Goal: Communication & Community: Participate in discussion

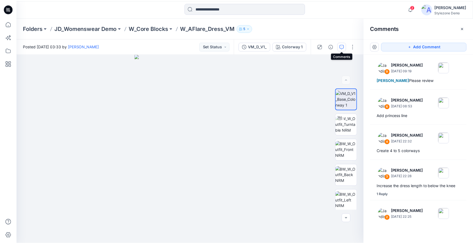
scroll to position [34, 0]
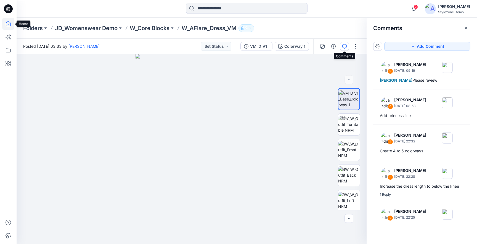
click at [8, 24] on icon at bounding box center [8, 24] width 12 height 12
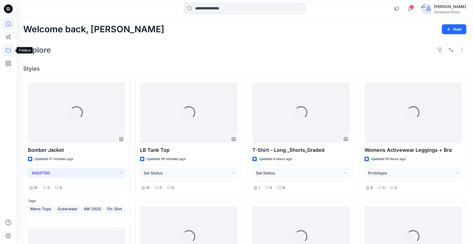
click at [8, 51] on icon at bounding box center [8, 50] width 12 height 12
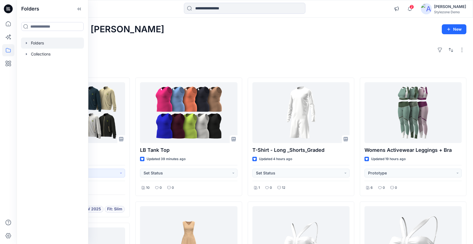
click at [28, 43] on icon "button" at bounding box center [26, 43] width 4 height 4
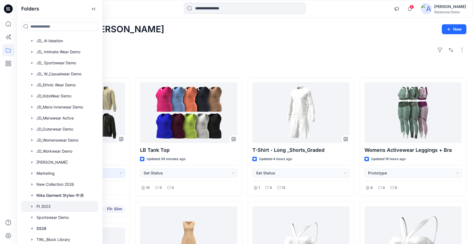
scroll to position [194, 0]
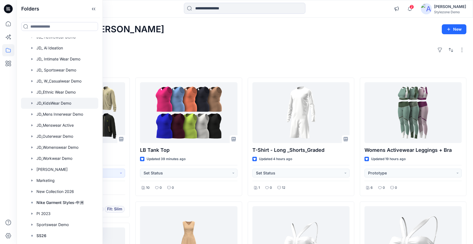
click at [60, 104] on div at bounding box center [59, 103] width 77 height 11
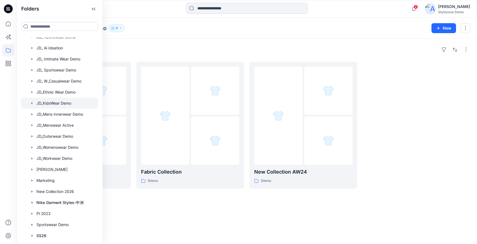
click at [226, 47] on div "Folders" at bounding box center [246, 49] width 447 height 9
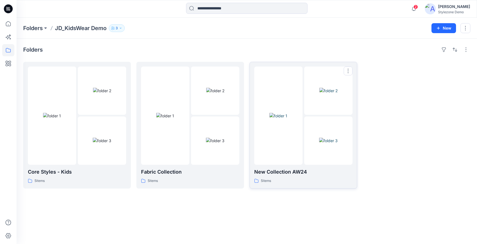
click at [319, 144] on img at bounding box center [328, 141] width 19 height 6
click at [93, 138] on img at bounding box center [102, 141] width 19 height 6
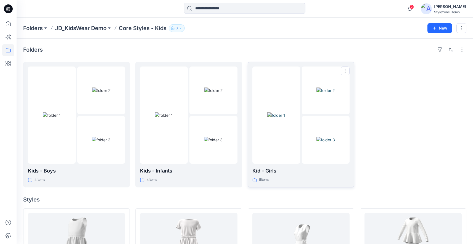
click at [310, 114] on div at bounding box center [326, 115] width 48 height 97
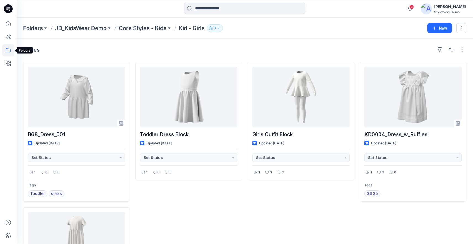
click at [8, 51] on icon at bounding box center [8, 50] width 12 height 12
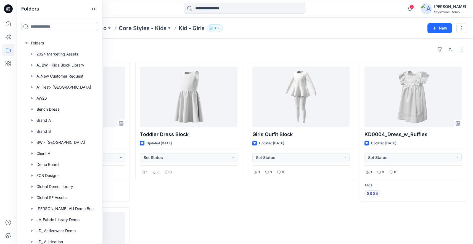
click at [188, 208] on div "Toddler Dress Block Updated 3 months ago Set Status 1 0 0" at bounding box center [188, 194] width 107 height 264
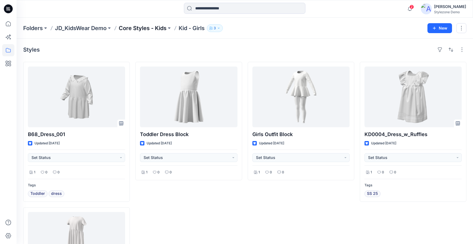
click at [150, 32] on p "Core Styles - Kids" at bounding box center [143, 28] width 48 height 8
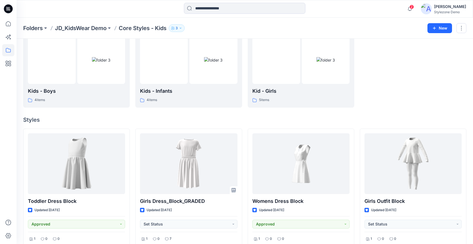
scroll to position [2, 0]
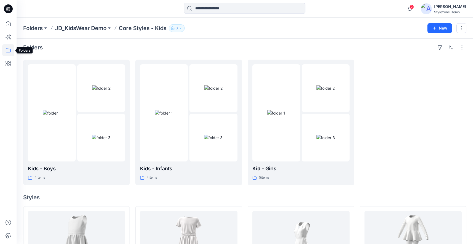
click at [6, 50] on icon at bounding box center [8, 50] width 12 height 12
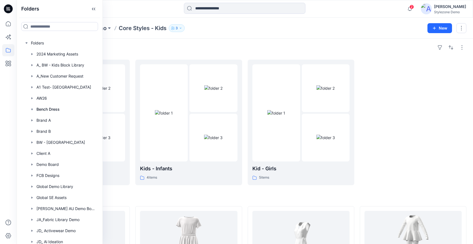
click at [245, 43] on div "Folders" at bounding box center [244, 47] width 443 height 9
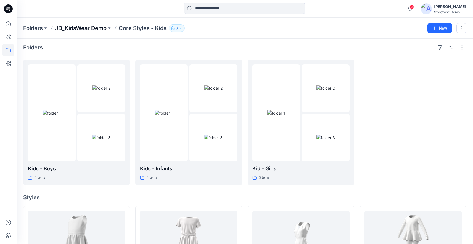
click at [79, 25] on p "JD_KidsWear Demo" at bounding box center [81, 28] width 52 height 8
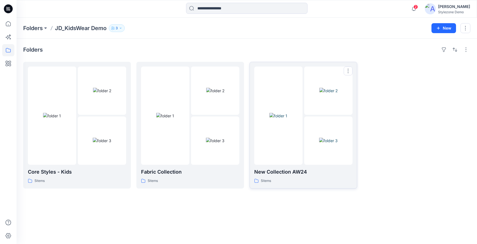
click at [330, 138] on img at bounding box center [328, 141] width 19 height 6
click at [9, 52] on icon at bounding box center [8, 50] width 12 height 12
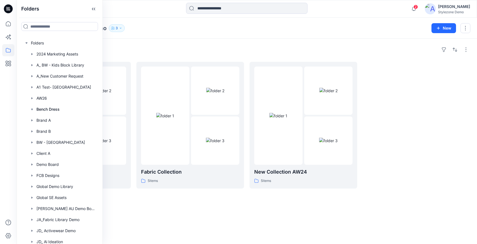
click at [160, 30] on div "Folders JD_KidsWear Demo 3" at bounding box center [225, 28] width 404 height 8
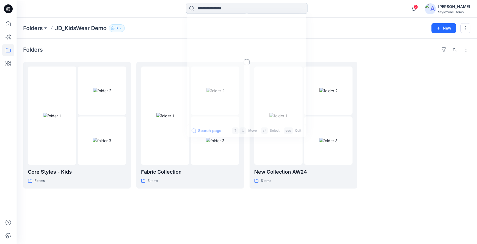
click at [203, 10] on input at bounding box center [246, 8] width 121 height 11
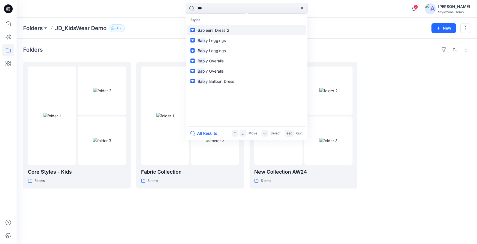
type input "***"
click at [223, 28] on span "eeni_Dress_2" at bounding box center [217, 30] width 23 height 5
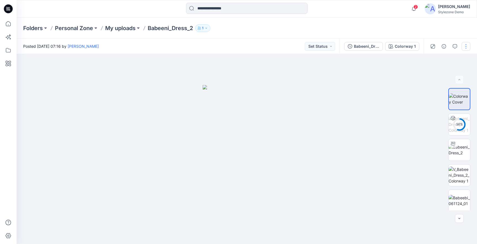
click at [469, 45] on button "button" at bounding box center [466, 46] width 9 height 9
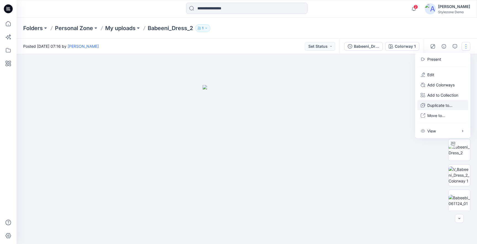
click at [432, 106] on p "Duplicate to..." at bounding box center [439, 105] width 25 height 6
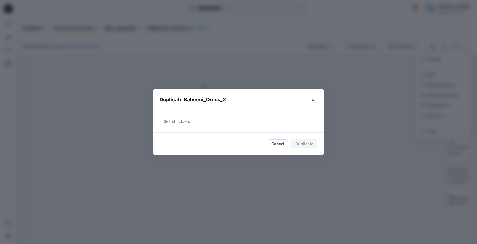
click at [226, 123] on div at bounding box center [238, 121] width 151 height 7
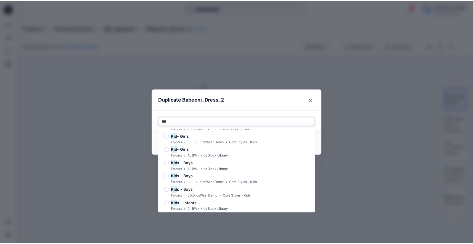
scroll to position [68, 0]
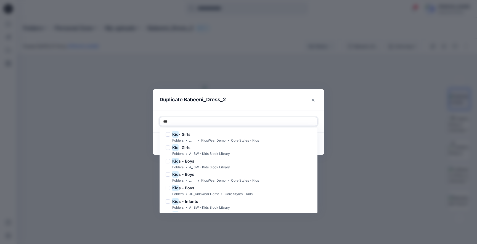
type input "***"
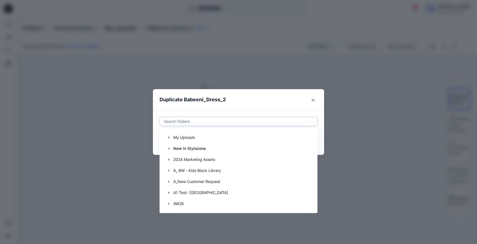
click at [176, 120] on div at bounding box center [238, 121] width 151 height 7
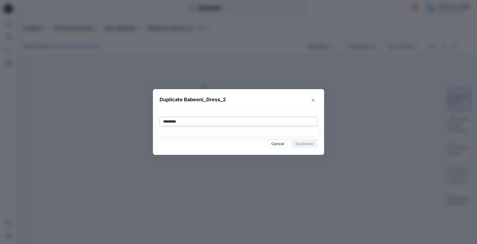
type input "**********"
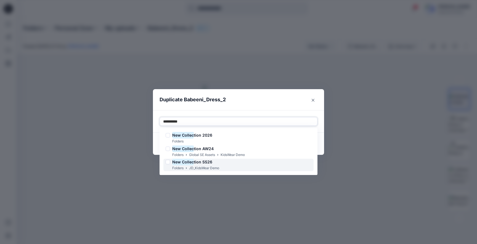
click at [168, 163] on div at bounding box center [168, 162] width 4 height 4
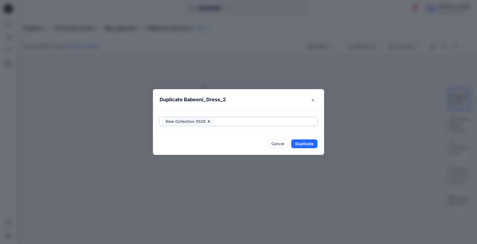
drag, startPoint x: 237, startPoint y: 122, endPoint x: 232, endPoint y: 122, distance: 4.4
click at [232, 122] on div at bounding box center [264, 121] width 99 height 7
click at [303, 141] on button "Duplicate" at bounding box center [304, 143] width 26 height 9
click at [310, 100] on button "Close" at bounding box center [313, 100] width 9 height 9
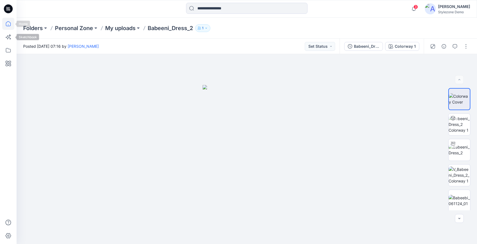
click at [11, 26] on icon at bounding box center [8, 24] width 12 height 12
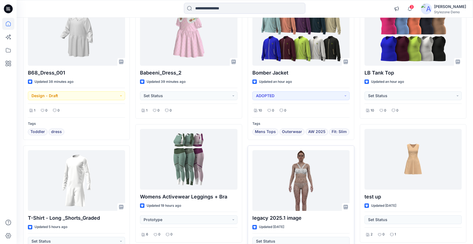
scroll to position [49, 0]
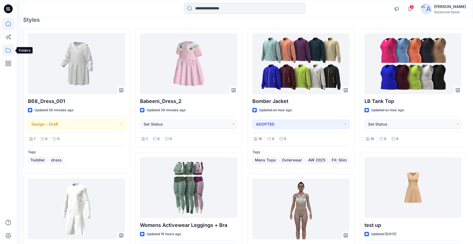
click at [10, 52] on icon at bounding box center [8, 50] width 5 height 4
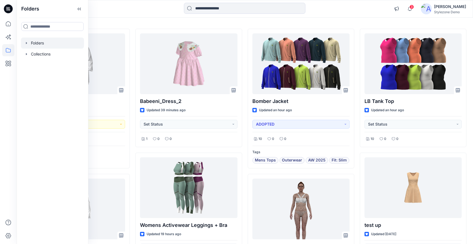
click at [25, 44] on icon "button" at bounding box center [26, 43] width 4 height 4
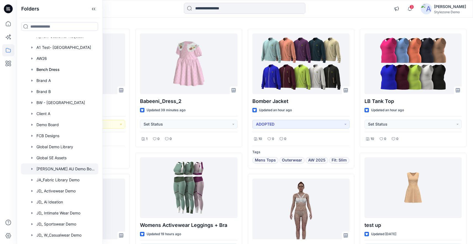
scroll to position [94, 0]
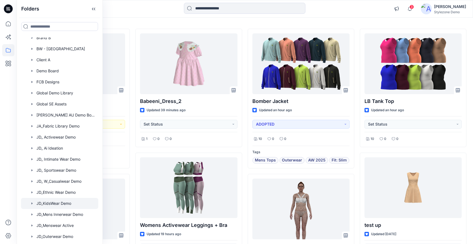
click at [55, 203] on div at bounding box center [59, 203] width 77 height 11
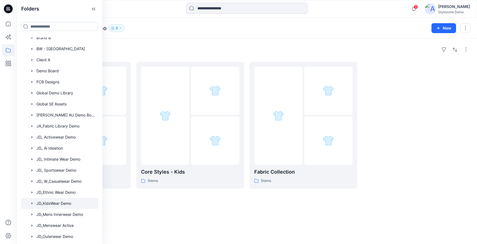
click at [223, 34] on div "Folders JD_KidsWear Demo 3 New" at bounding box center [247, 28] width 461 height 21
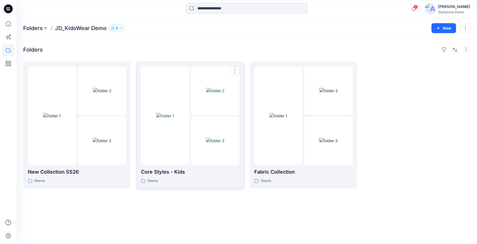
click at [180, 145] on div at bounding box center [165, 116] width 48 height 98
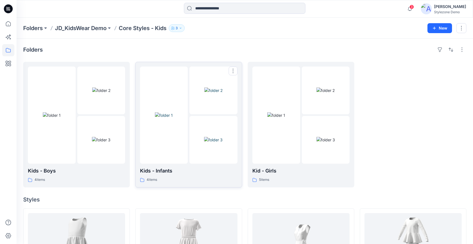
click at [204, 143] on img at bounding box center [213, 140] width 19 height 6
click at [300, 118] on div at bounding box center [300, 115] width 97 height 97
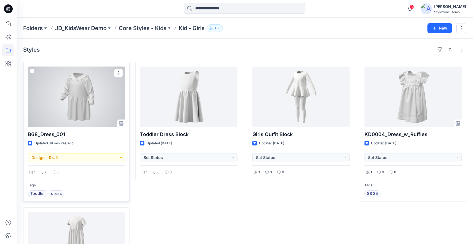
click at [78, 115] on div at bounding box center [76, 97] width 97 height 61
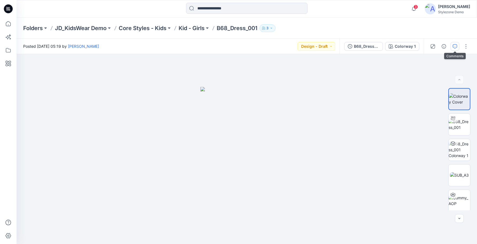
click at [456, 45] on icon "button" at bounding box center [455, 46] width 4 height 4
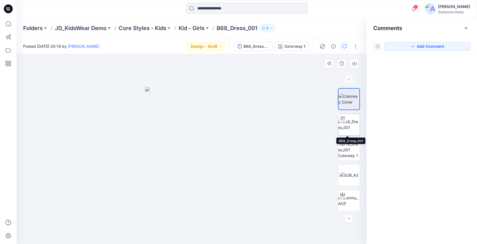
click at [346, 126] on img at bounding box center [349, 125] width 22 height 12
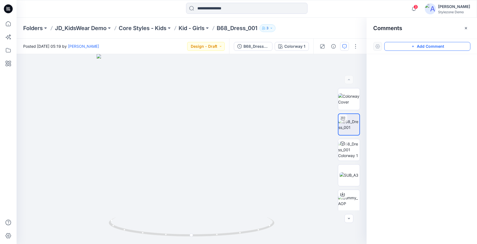
drag, startPoint x: 442, startPoint y: 48, endPoint x: 429, endPoint y: 49, distance: 13.3
click at [443, 48] on button "Add Comment" at bounding box center [427, 46] width 86 height 9
click at [144, 107] on div "1" at bounding box center [192, 149] width 350 height 190
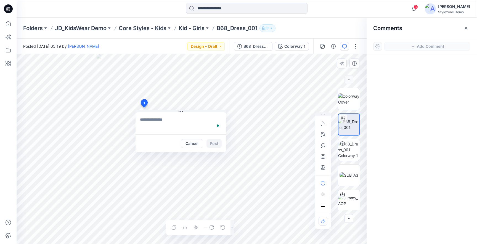
type textarea "*"
type textarea "**********"
click at [216, 148] on div "Cancel Post" at bounding box center [181, 143] width 91 height 18
click at [216, 142] on button "Post" at bounding box center [214, 143] width 15 height 9
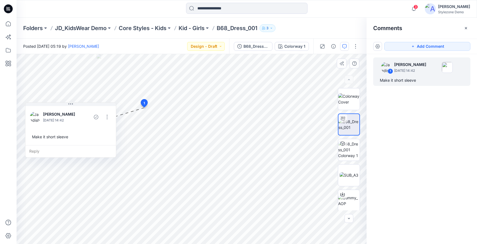
drag, startPoint x: 198, startPoint y: 112, endPoint x: 98, endPoint y: 108, distance: 100.3
click at [89, 105] on button at bounding box center [70, 104] width 91 height 3
click at [405, 50] on button "Add Comment" at bounding box center [427, 46] width 86 height 9
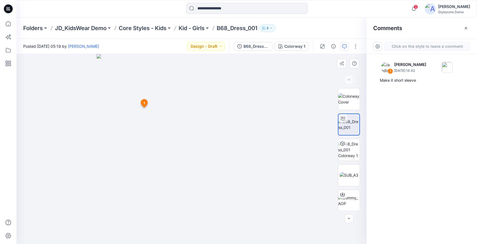
click at [189, 108] on div "2 1 Jagdish Sethuraman August 13, 2025 14:42 Make it short sleeve Reply" at bounding box center [192, 149] width 350 height 190
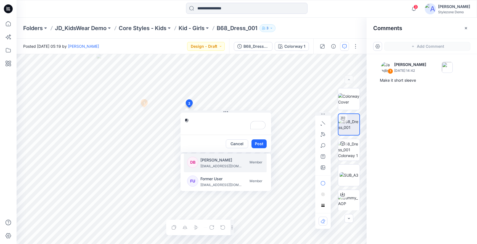
click at [215, 163] on p "deya@browzwear.com" at bounding box center [220, 166] width 41 height 6
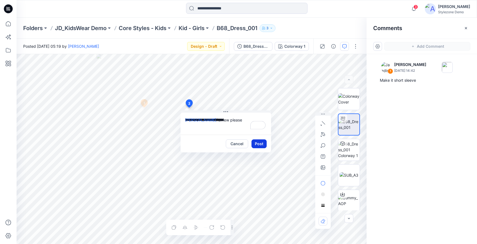
type textarea "**********"
click at [258, 143] on button "Post" at bounding box center [259, 143] width 15 height 9
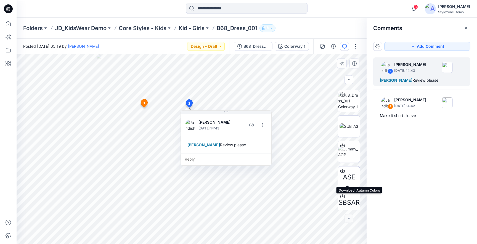
scroll to position [52, 0]
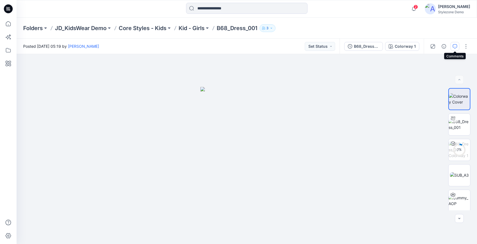
click at [453, 44] on icon "button" at bounding box center [455, 46] width 4 height 4
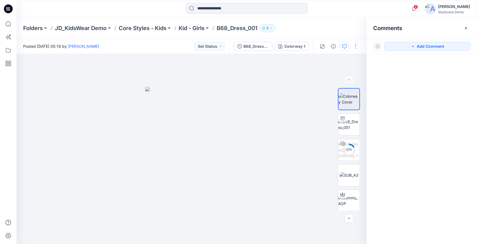
click at [464, 28] on icon "button" at bounding box center [466, 28] width 4 height 4
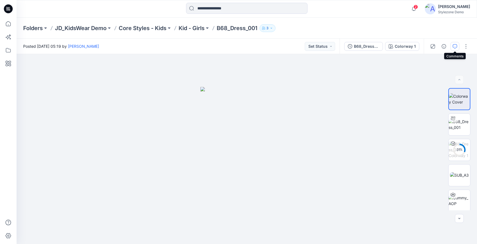
click at [454, 48] on icon "button" at bounding box center [455, 46] width 4 height 4
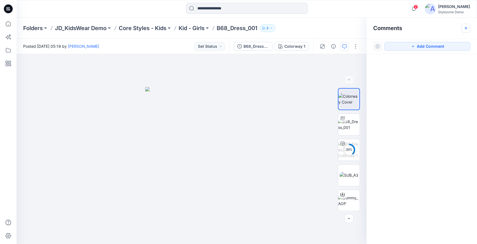
click at [464, 29] on icon "button" at bounding box center [466, 28] width 4 height 4
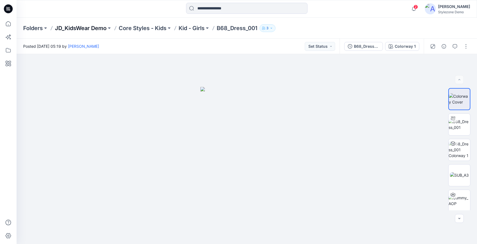
click at [102, 27] on p "JD_KidsWear Demo" at bounding box center [81, 28] width 52 height 8
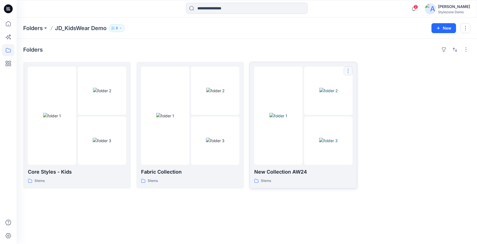
click at [350, 73] on button "button" at bounding box center [348, 71] width 9 height 9
click at [364, 84] on button "Edit" at bounding box center [375, 84] width 60 height 10
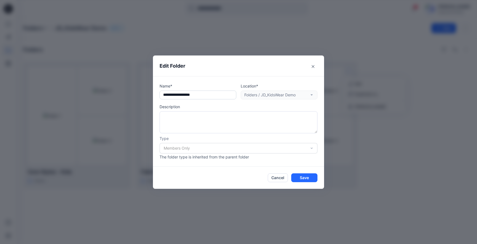
click at [206, 94] on input "text" at bounding box center [198, 95] width 77 height 9
type input "**********"
click at [302, 179] on button "Save" at bounding box center [304, 177] width 26 height 9
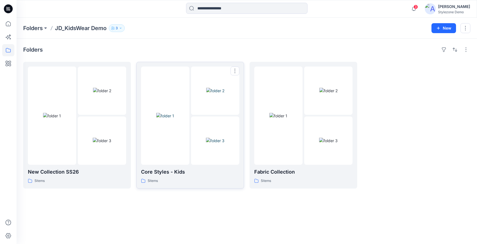
click at [174, 113] on img at bounding box center [165, 116] width 18 height 6
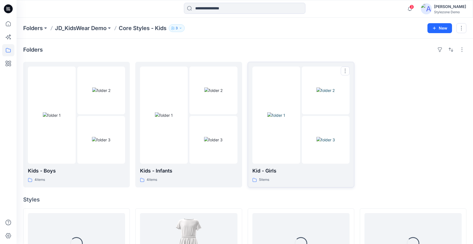
click at [285, 112] on div at bounding box center [276, 115] width 48 height 97
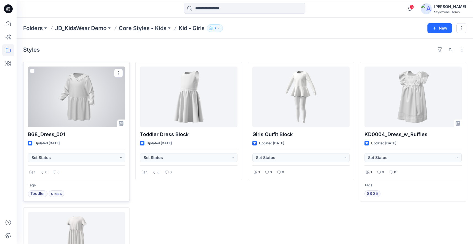
click at [72, 99] on div at bounding box center [76, 97] width 97 height 61
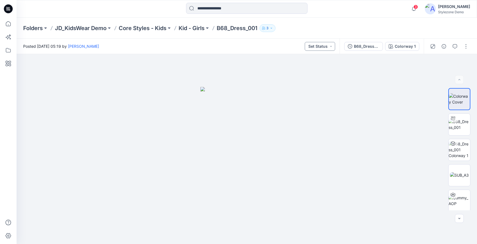
click at [317, 46] on button "Set Status" at bounding box center [320, 46] width 30 height 9
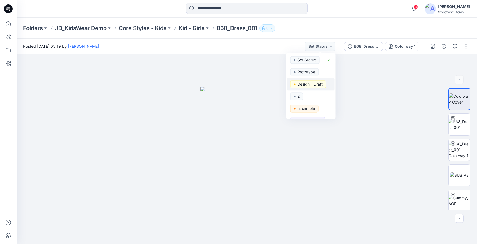
click at [323, 81] on p "Design - Draft" at bounding box center [309, 84] width 25 height 7
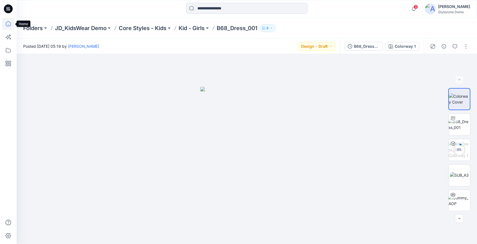
click at [7, 27] on icon at bounding box center [8, 24] width 12 height 12
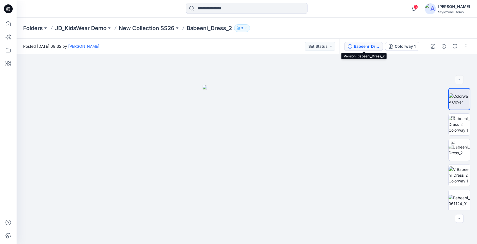
click at [373, 48] on div "Babeeni_Dress_2" at bounding box center [366, 46] width 25 height 6
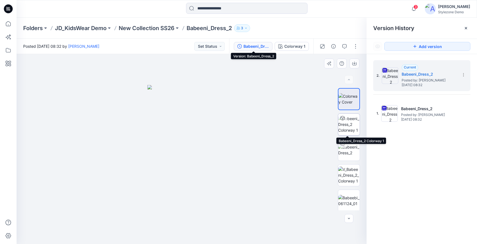
click at [347, 127] on img at bounding box center [349, 124] width 22 height 17
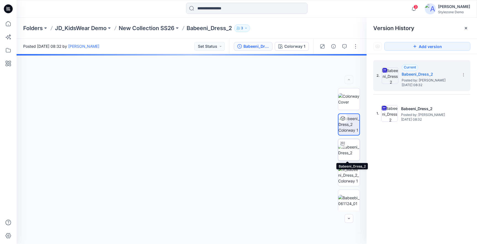
click at [348, 152] on img at bounding box center [349, 150] width 22 height 12
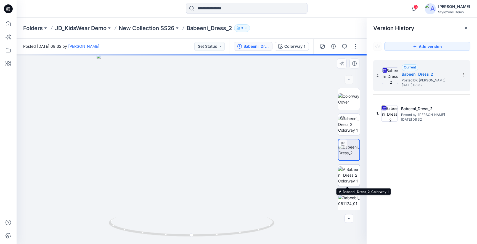
click at [347, 174] on img at bounding box center [349, 175] width 22 height 17
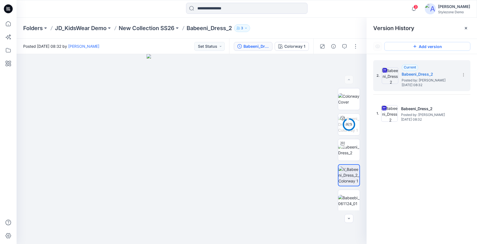
click at [424, 45] on button "Add version" at bounding box center [427, 46] width 86 height 9
click at [344, 45] on icon "button" at bounding box center [344, 46] width 4 height 4
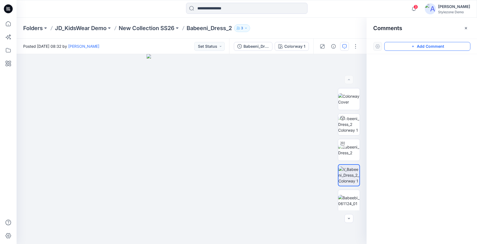
click at [426, 46] on button "Add Comment" at bounding box center [427, 46] width 86 height 9
click at [196, 125] on div "1" at bounding box center [192, 149] width 350 height 190
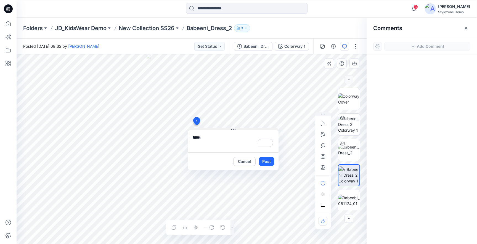
type textarea "****"
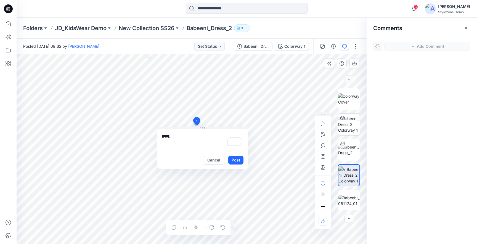
drag, startPoint x: 231, startPoint y: 129, endPoint x: 226, endPoint y: 152, distance: 23.8
click at [200, 128] on icon at bounding box center [200, 128] width 1 height 1
drag, startPoint x: 232, startPoint y: 158, endPoint x: 186, endPoint y: 157, distance: 46.1
click at [232, 158] on button "Post" at bounding box center [229, 160] width 15 height 9
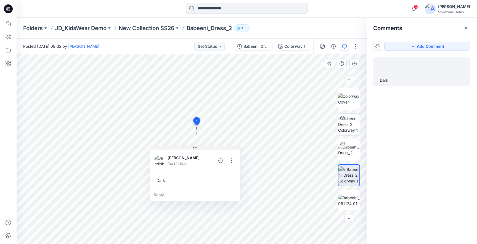
drag, startPoint x: 213, startPoint y: 129, endPoint x: 212, endPoint y: 149, distance: 20.5
click at [212, 149] on button at bounding box center [195, 147] width 91 height 3
click at [257, 43] on div "Babeeni_Dress_2" at bounding box center [256, 46] width 25 height 6
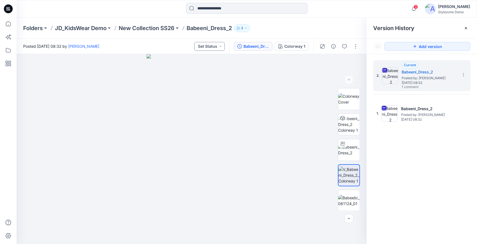
click at [218, 46] on button "Set Status" at bounding box center [209, 46] width 30 height 9
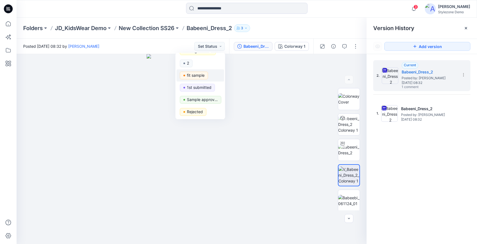
scroll to position [37, 0]
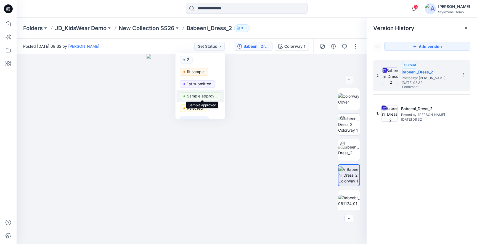
click at [201, 95] on p "Sample approved" at bounding box center [202, 96] width 31 height 7
